Goal: Find specific page/section: Find specific page/section

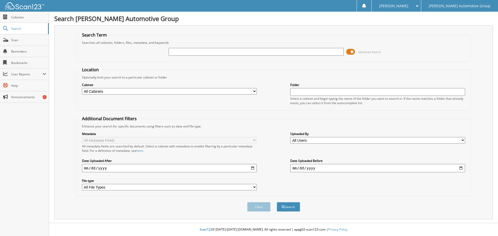
click at [187, 50] on input "text" at bounding box center [256, 52] width 175 height 8
paste input "MB7604"
type input "MB7604"
click at [247, 34] on fieldset "Search Term Searches all cabinets, folders, files, metadata, and keywords MB760…" at bounding box center [274, 47] width 394 height 30
click at [290, 209] on button "Search" at bounding box center [288, 207] width 23 height 10
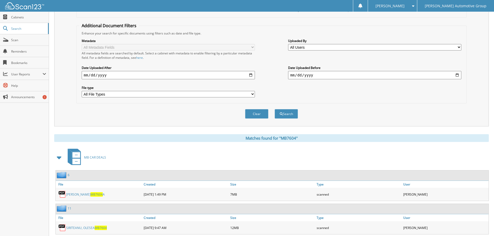
scroll to position [107, 0]
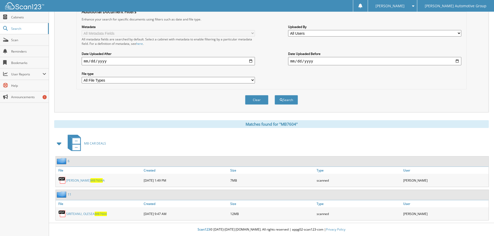
click at [91, 214] on link "[PERSON_NAME], OLESEA MB7604" at bounding box center [86, 214] width 41 height 4
